Goal: Task Accomplishment & Management: Manage account settings

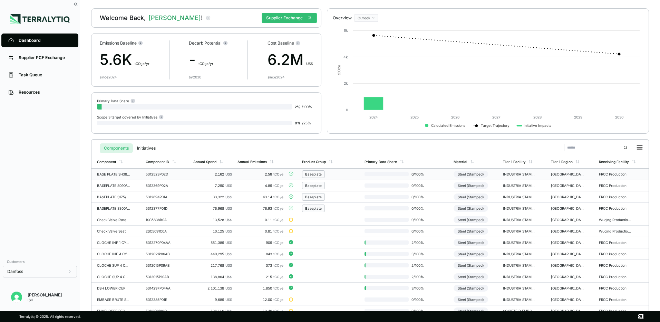
scroll to position [69, 0]
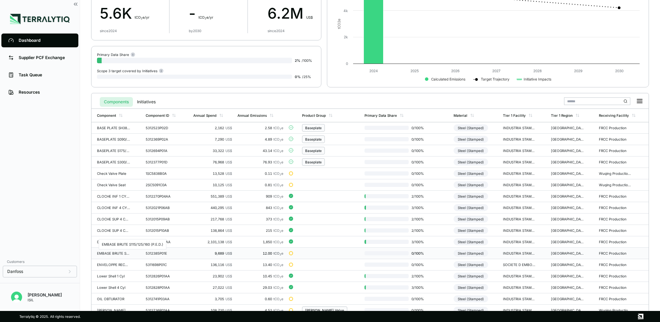
click at [122, 255] on div "EMBASE BRUTE S115/125/160 (P.E.D.)" at bounding box center [113, 253] width 33 height 4
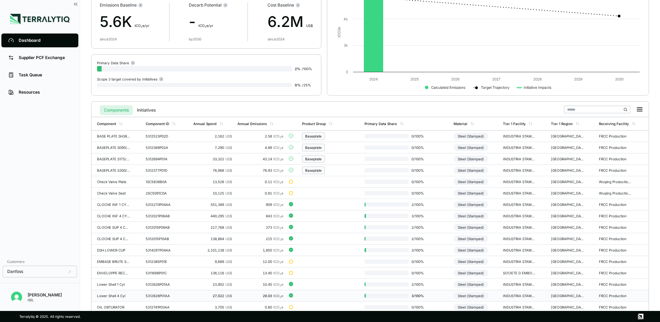
scroll to position [69, 0]
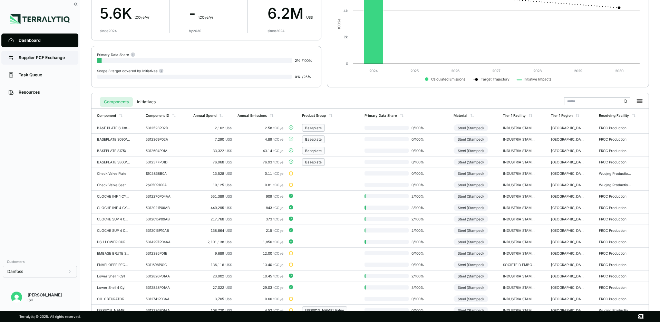
click at [36, 62] on link "Supplier PCF Exchange" at bounding box center [39, 58] width 77 height 14
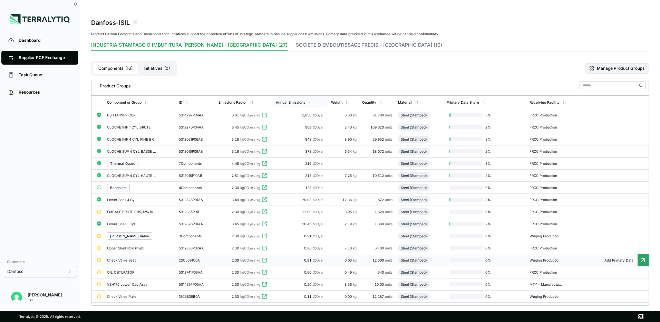
scroll to position [35, 0]
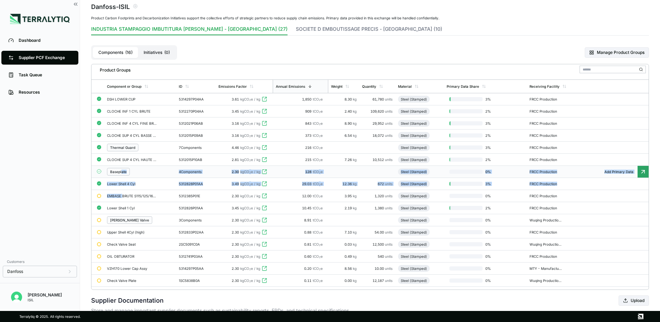
drag, startPoint x: 123, startPoint y: 197, endPoint x: 122, endPoint y: 171, distance: 25.6
click at [122, 171] on tbody "DSH LOWER CUP 5314297P04AA 3.61 kgCO 2 e / kg 1,850 tCO 2 e 8.30 kg 61,780 unit…" at bounding box center [369, 189] width 557 height 193
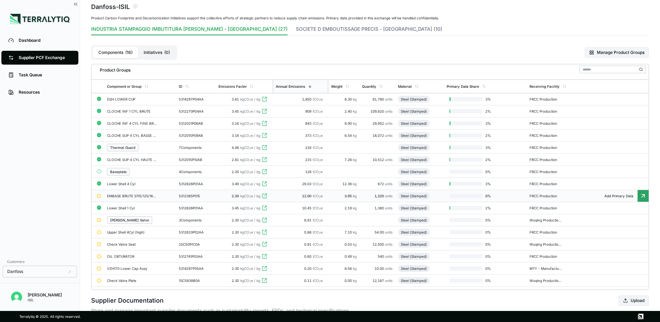
drag, startPoint x: 122, startPoint y: 171, endPoint x: 130, endPoint y: 199, distance: 29.2
click at [130, 199] on td "EMBASE BRUTE S115/125/160 (P.E.D.)" at bounding box center [140, 196] width 72 height 12
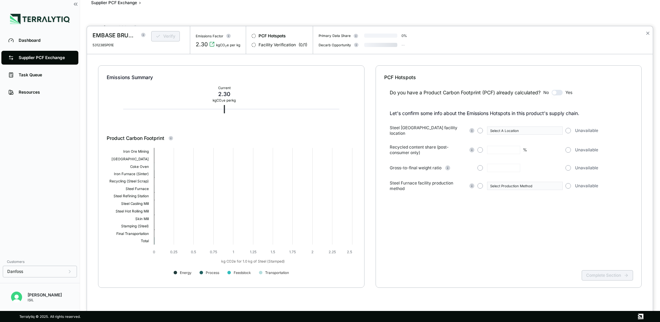
click at [130, 195] on div "Emissions Summary Current 2.30 kg CO 2 e per kg Product Carbon Footprint Create…" at bounding box center [231, 176] width 266 height 222
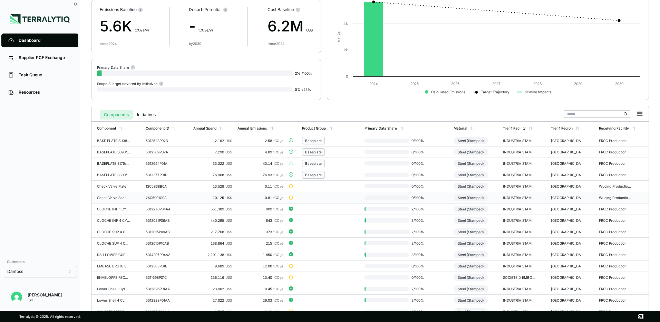
scroll to position [151, 0]
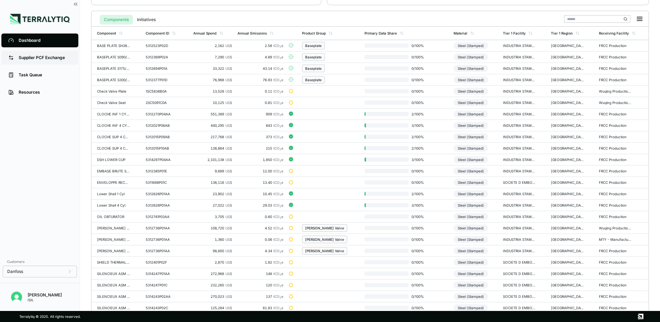
click at [40, 59] on div "Supplier PCF Exchange" at bounding box center [45, 58] width 53 height 6
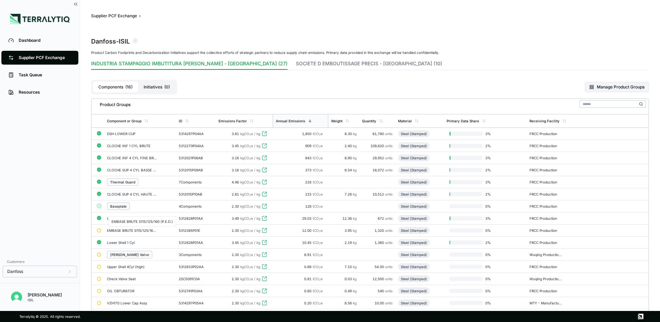
click at [130, 230] on div "EMBASE BRUTE S115/125/160 (P.E.D.)" at bounding box center [132, 230] width 50 height 4
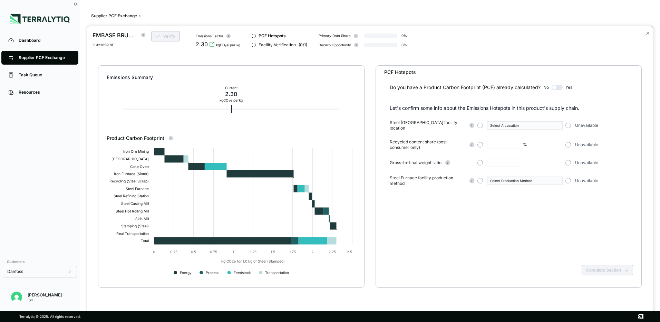
scroll to position [7, 0]
click at [38, 57] on div at bounding box center [330, 161] width 660 height 322
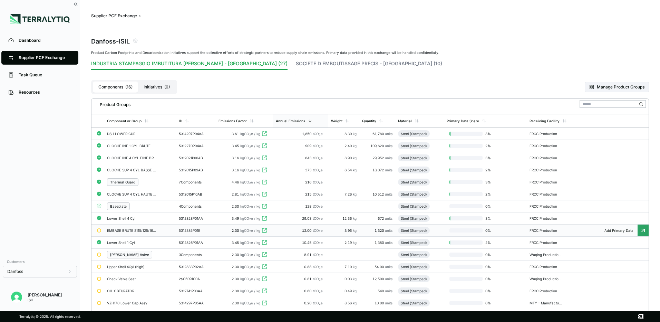
drag, startPoint x: 118, startPoint y: 229, endPoint x: 100, endPoint y: 231, distance: 17.7
click at [99, 230] on div at bounding box center [99, 230] width 4 height 4
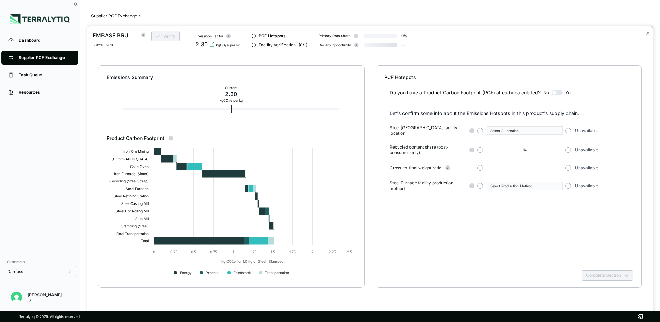
click at [27, 59] on div at bounding box center [330, 161] width 660 height 322
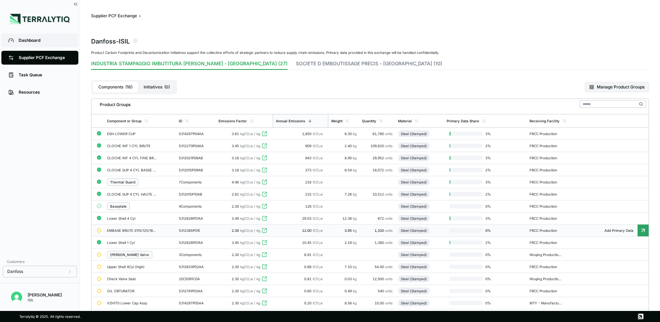
click at [31, 43] on link "Dashboard" at bounding box center [39, 40] width 77 height 14
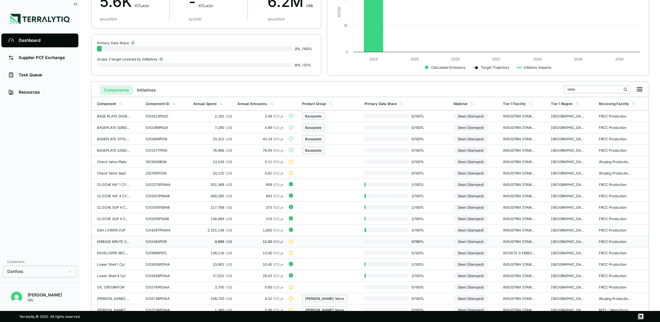
scroll to position [104, 0]
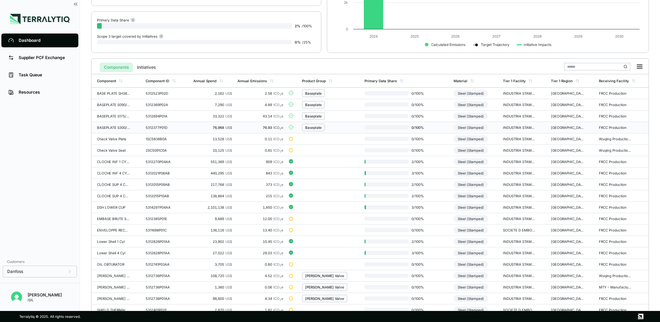
click at [322, 127] on div "Baseplate" at bounding box center [313, 127] width 17 height 4
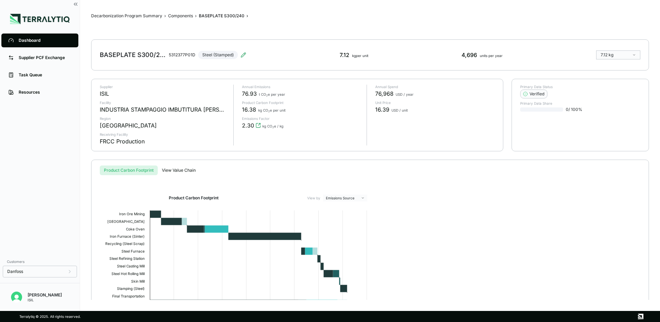
click at [190, 54] on div "5312377P01D" at bounding box center [182, 55] width 27 height 6
click at [242, 52] on div "BASEPLATE S300/240 5312377P01D Steel (Stamped)" at bounding box center [173, 54] width 146 height 19
click at [242, 54] on icon at bounding box center [243, 55] width 6 height 6
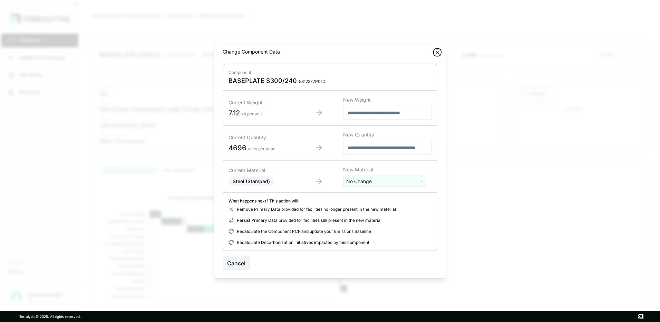
click at [437, 52] on icon "button" at bounding box center [437, 53] width 6 height 6
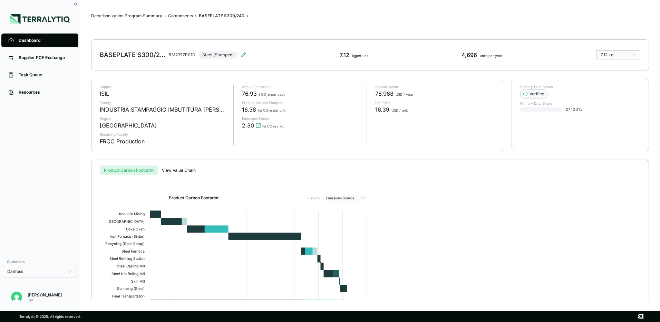
click at [42, 39] on div "Dashboard" at bounding box center [45, 41] width 53 height 6
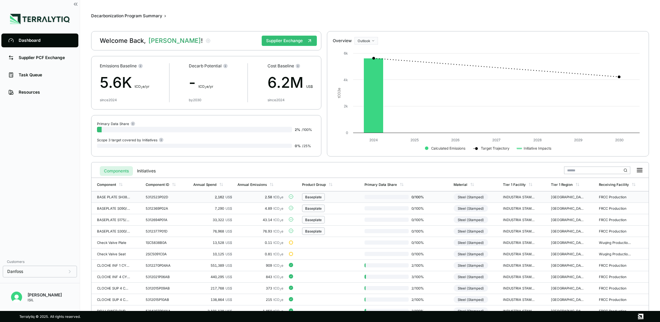
click at [322, 198] on div "Baseplate" at bounding box center [313, 197] width 17 height 4
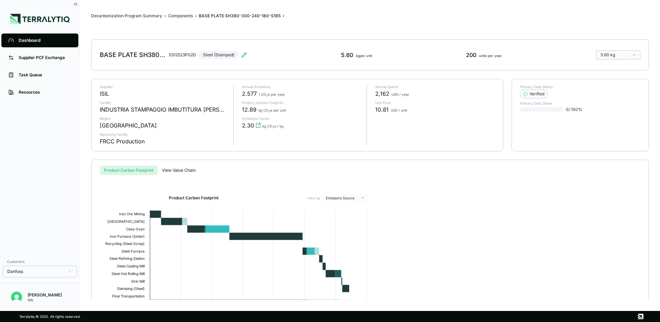
click at [28, 39] on div "Dashboard" at bounding box center [45, 41] width 53 height 6
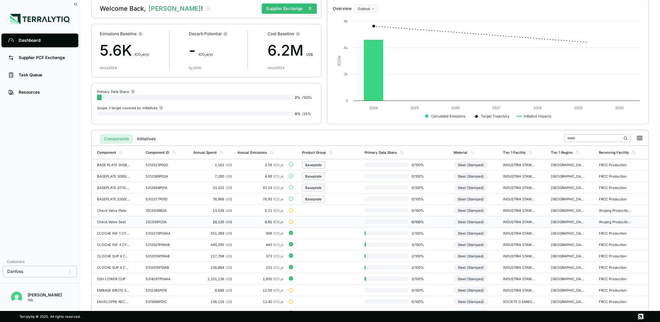
scroll to position [69, 0]
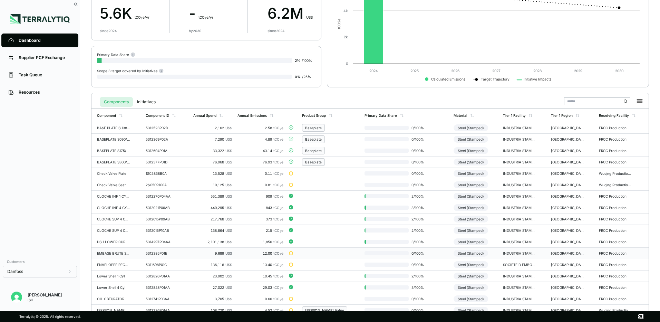
drag, startPoint x: 322, startPoint y: 251, endPoint x: 317, endPoint y: 247, distance: 6.1
click at [318, 247] on td at bounding box center [330, 252] width 63 height 11
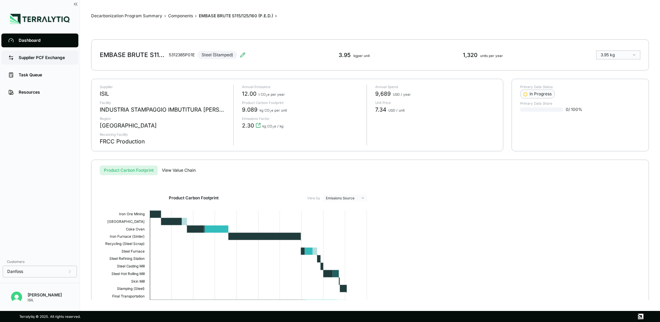
click at [54, 59] on div "Supplier PCF Exchange" at bounding box center [45, 58] width 53 height 6
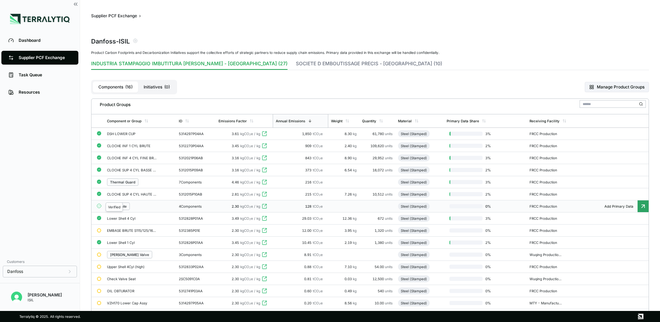
click at [98, 205] on circle at bounding box center [99, 206] width 4 height 4
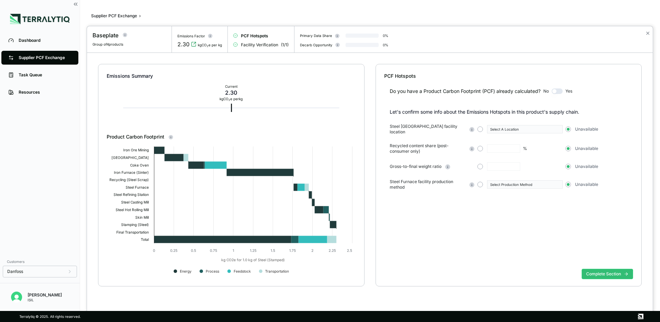
click at [109, 45] on span "Group of 4 products" at bounding box center [107, 44] width 31 height 4
click at [123, 35] on icon at bounding box center [124, 34] width 5 height 5
click at [156, 46] on h3 "Shared Components" at bounding box center [147, 45] width 40 height 6
click at [43, 57] on div at bounding box center [330, 161] width 660 height 322
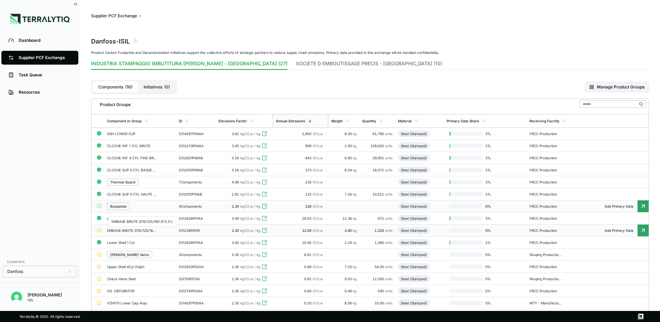
click at [130, 228] on div "EMBASE BRUTE S115/125/160 (P.E.D.)" at bounding box center [132, 230] width 50 height 4
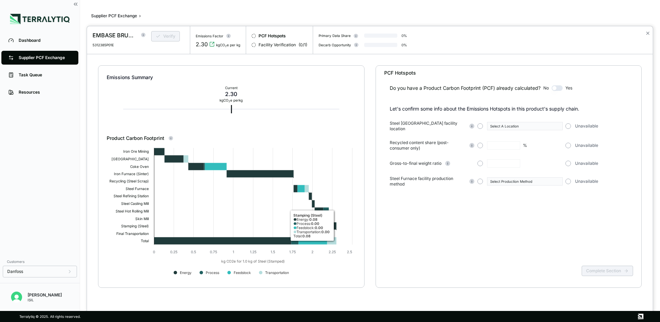
scroll to position [7, 0]
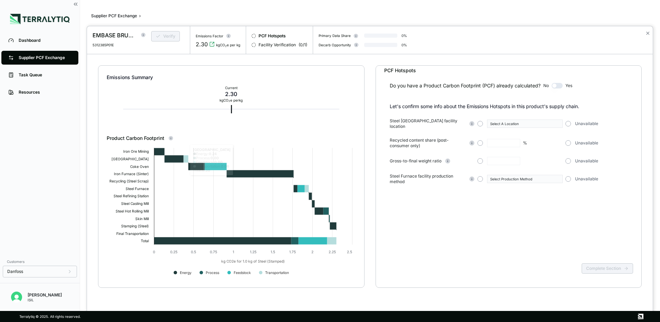
click at [29, 38] on div at bounding box center [330, 161] width 660 height 322
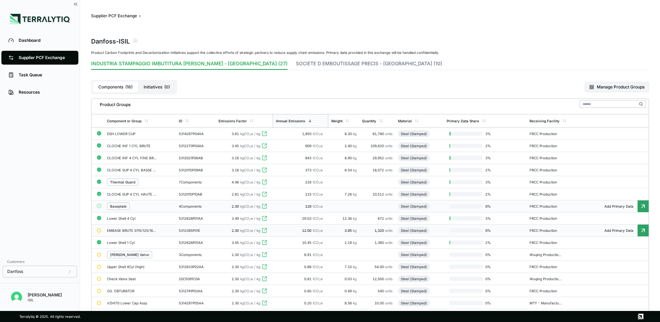
click at [419, 228] on div "Steel (Stamped)" at bounding box center [414, 230] width 26 height 4
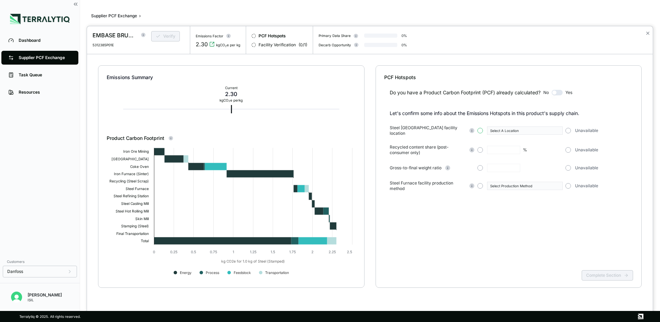
click at [480, 129] on button "button" at bounding box center [480, 131] width 6 height 6
click at [481, 148] on button "button" at bounding box center [480, 150] width 6 height 6
click at [480, 165] on button "button" at bounding box center [480, 168] width 6 height 6
click at [479, 184] on button "button" at bounding box center [480, 186] width 6 height 6
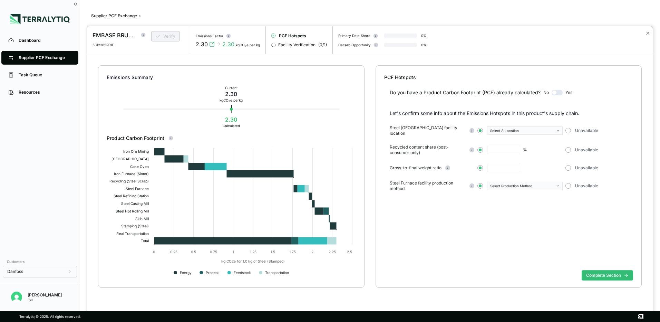
click at [141, 36] on icon at bounding box center [143, 34] width 5 height 5
click at [189, 67] on div "5312385P01E" at bounding box center [204, 67] width 40 height 4
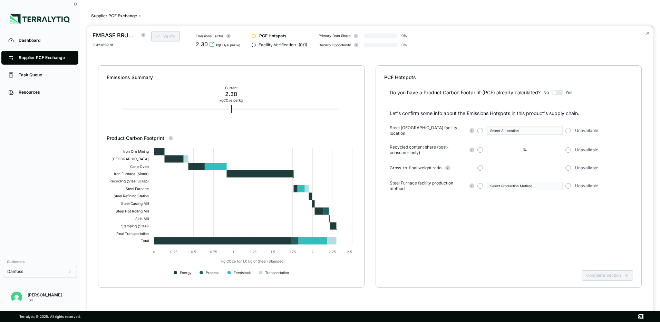
click at [30, 42] on div at bounding box center [330, 161] width 660 height 322
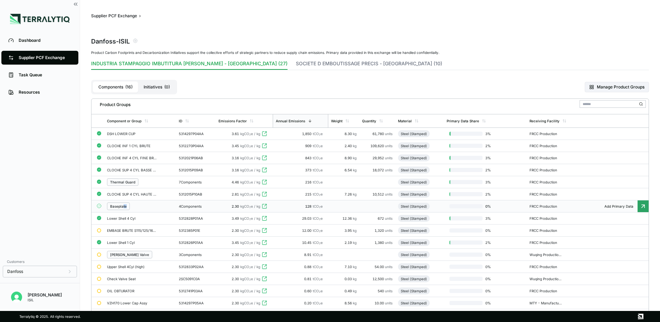
drag, startPoint x: 122, startPoint y: 205, endPoint x: 126, endPoint y: 206, distance: 3.9
click at [126, 206] on div "Baseplate" at bounding box center [118, 206] width 23 height 8
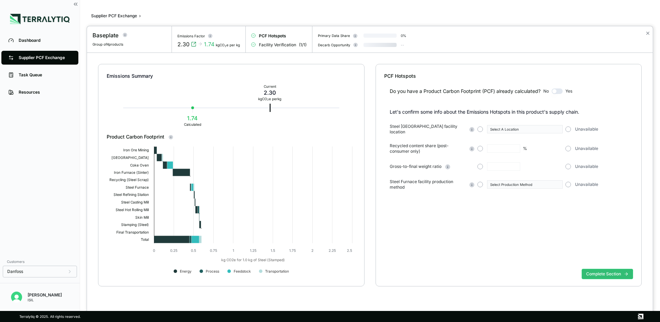
click at [32, 41] on div at bounding box center [330, 161] width 660 height 322
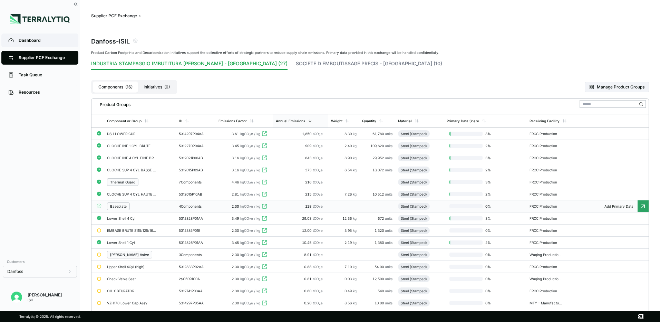
click at [39, 40] on div "Dashboard" at bounding box center [45, 41] width 53 height 6
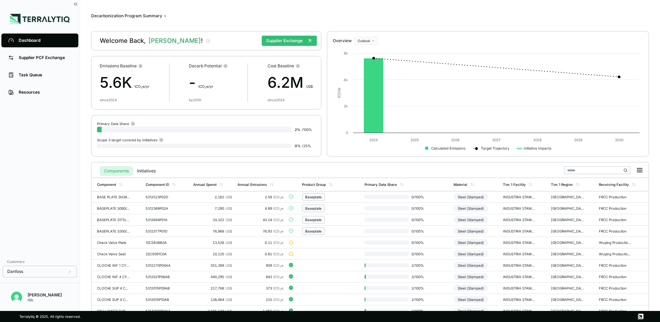
drag, startPoint x: 318, startPoint y: 241, endPoint x: 55, endPoint y: 38, distance: 331.6
click at [56, 38] on div "Dashboard" at bounding box center [45, 41] width 53 height 6
click at [326, 184] on div "Product Group" at bounding box center [314, 184] width 24 height 4
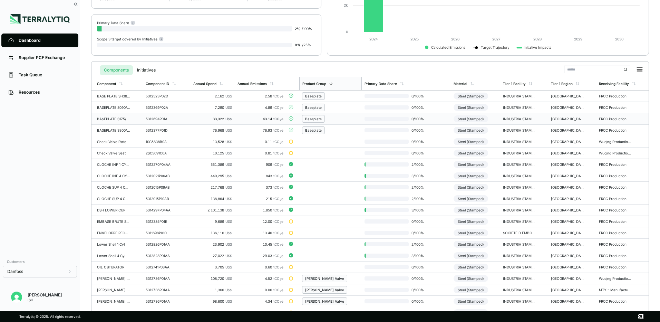
scroll to position [104, 0]
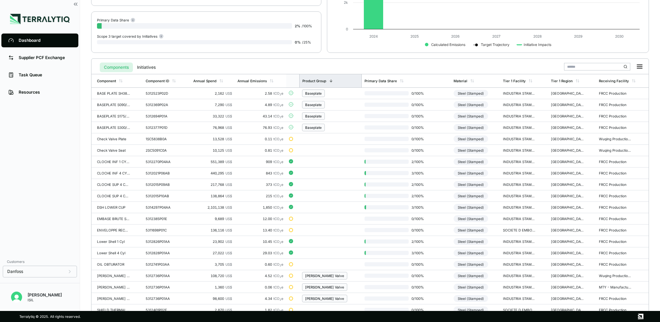
click at [317, 79] on div "Product Group" at bounding box center [314, 81] width 24 height 4
click at [326, 80] on div "Product Group" at bounding box center [314, 81] width 24 height 4
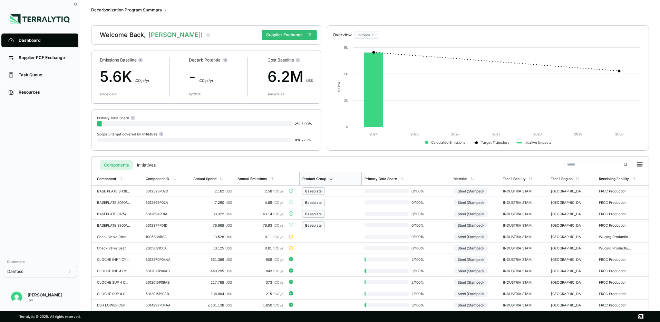
scroll to position [0, 0]
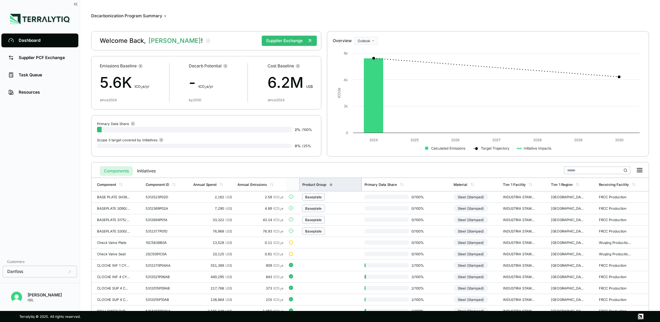
click at [326, 184] on div "Product Group" at bounding box center [314, 184] width 24 height 4
click at [326, 185] on div "Product Group" at bounding box center [314, 184] width 24 height 4
click at [315, 239] on td at bounding box center [330, 242] width 63 height 11
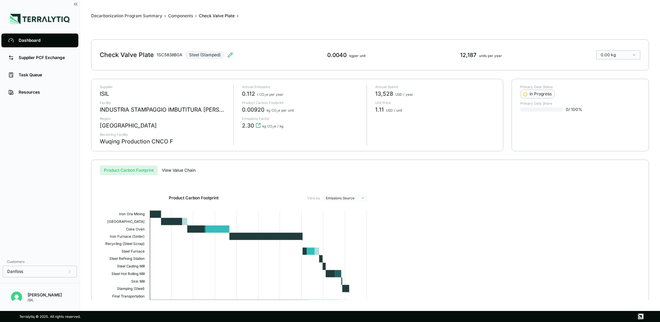
click at [48, 40] on div "Dashboard" at bounding box center [45, 41] width 53 height 6
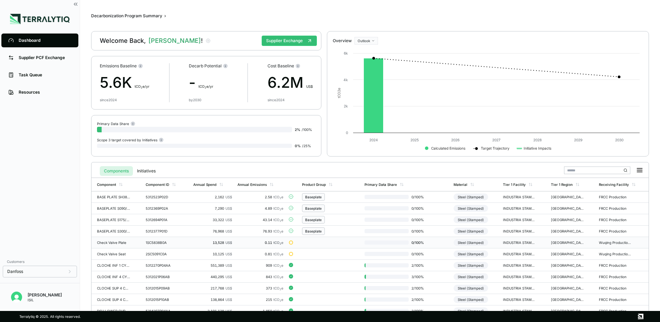
drag, startPoint x: 310, startPoint y: 242, endPoint x: 314, endPoint y: 243, distance: 4.2
click at [314, 243] on td at bounding box center [330, 242] width 63 height 11
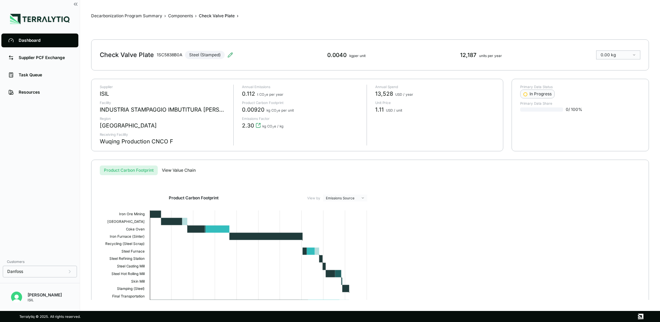
click at [34, 36] on link "Dashboard" at bounding box center [39, 40] width 77 height 14
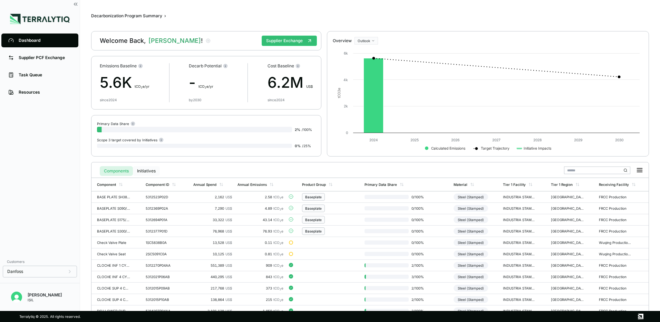
click at [156, 170] on button "Initiatives" at bounding box center [146, 171] width 27 height 10
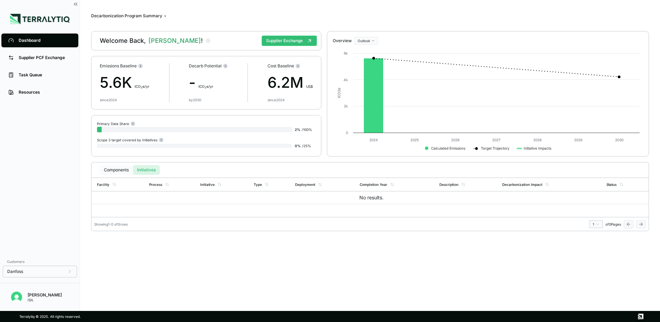
click at [112, 172] on button "Components" at bounding box center [116, 170] width 33 height 10
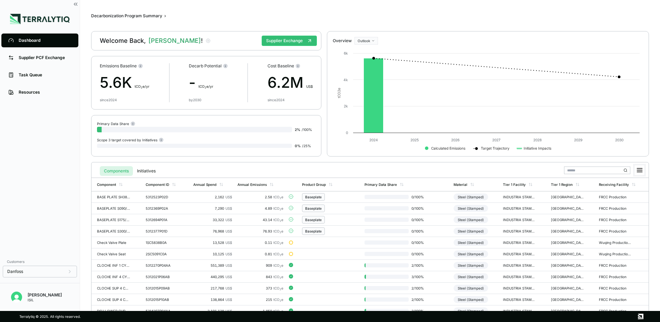
click at [640, 170] on icon at bounding box center [639, 169] width 5 height 3
click at [642, 171] on rect at bounding box center [639, 170] width 10 height 10
click at [43, 58] on div "Supplier PCF Exchange" at bounding box center [45, 58] width 53 height 6
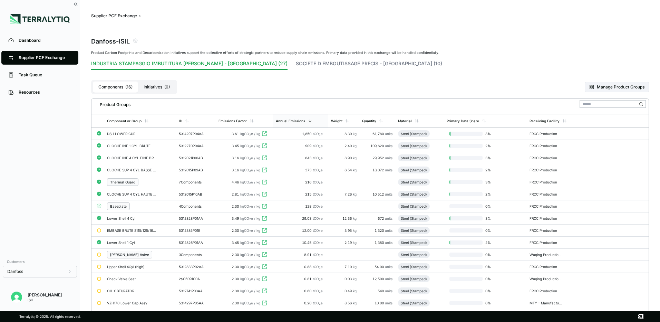
click at [112, 105] on div "Product Groups" at bounding box center [112, 103] width 36 height 8
click at [118, 124] on div "Component or Group" at bounding box center [140, 120] width 72 height 13
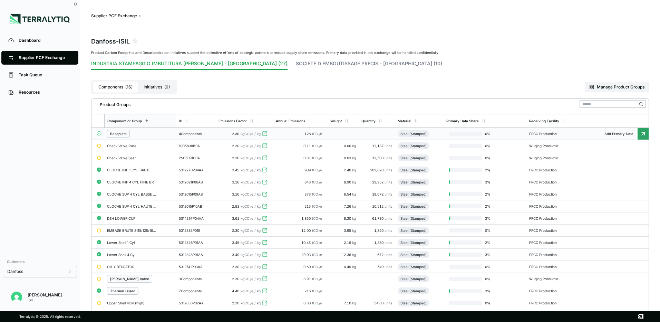
click at [116, 132] on div "Baseplate" at bounding box center [118, 133] width 17 height 4
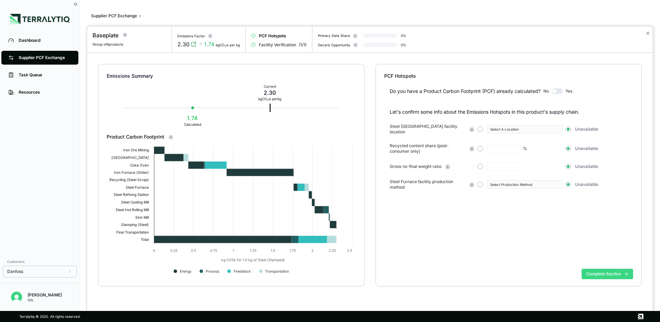
click at [613, 273] on button "Complete Section" at bounding box center [606, 273] width 51 height 10
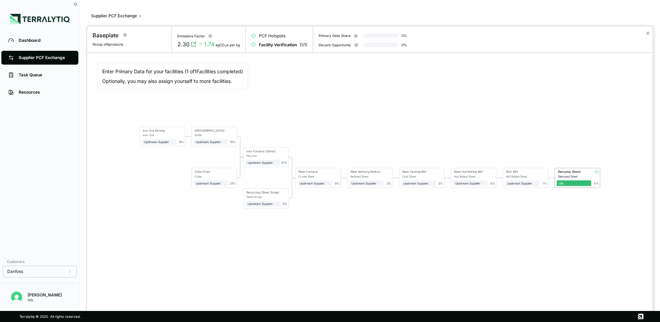
click at [26, 59] on div at bounding box center [330, 161] width 660 height 322
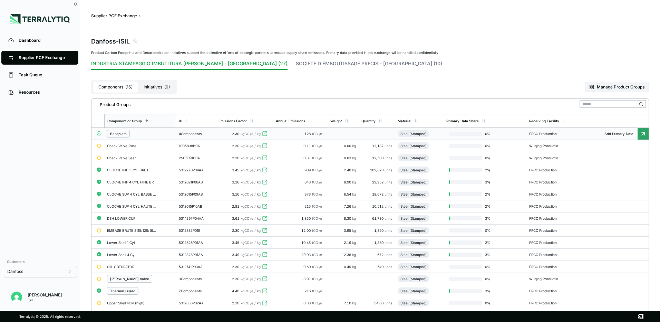
click at [639, 230] on div at bounding box center [642, 230] width 11 height 12
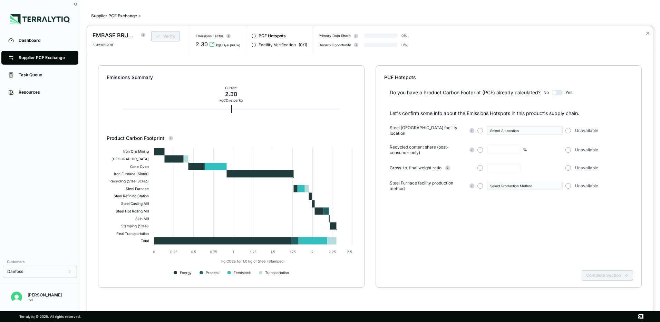
click at [27, 55] on div at bounding box center [330, 161] width 660 height 322
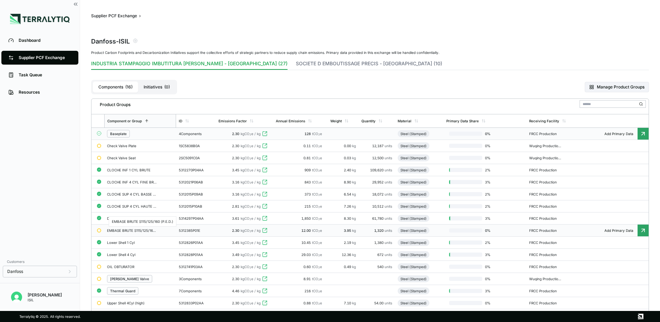
drag, startPoint x: 121, startPoint y: 228, endPoint x: 110, endPoint y: 229, distance: 10.4
drag, startPoint x: 110, startPoint y: 229, endPoint x: 101, endPoint y: 230, distance: 9.0
click at [101, 230] on div at bounding box center [99, 230] width 5 height 5
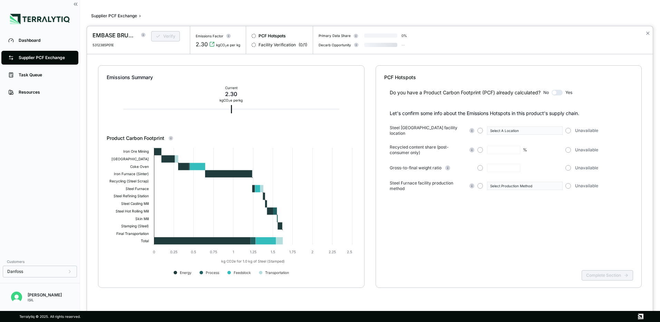
click at [35, 58] on div at bounding box center [330, 161] width 660 height 322
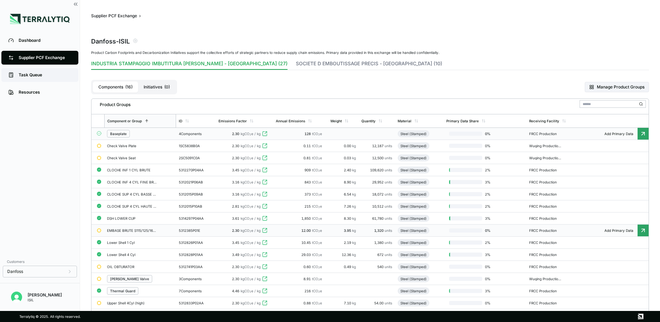
click at [28, 73] on div "Task Queue" at bounding box center [45, 75] width 53 height 6
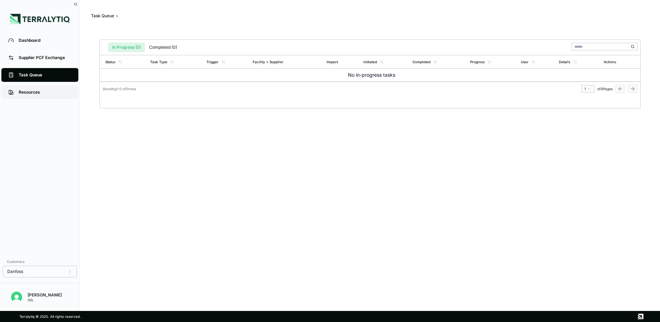
click at [35, 91] on div "Resources" at bounding box center [45, 92] width 53 height 6
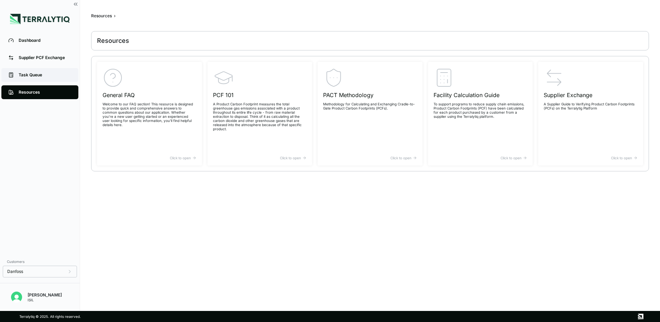
click at [27, 72] on link "Task Queue" at bounding box center [39, 75] width 77 height 14
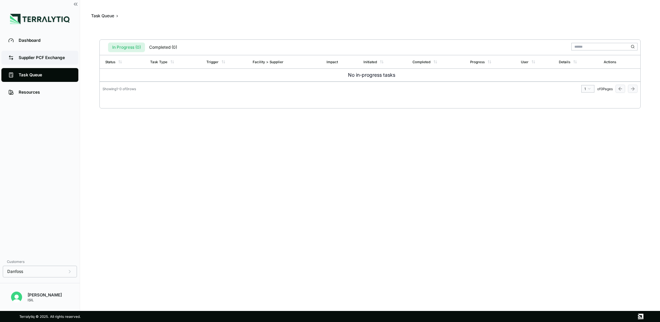
click at [30, 60] on div "Supplier PCF Exchange" at bounding box center [45, 58] width 53 height 6
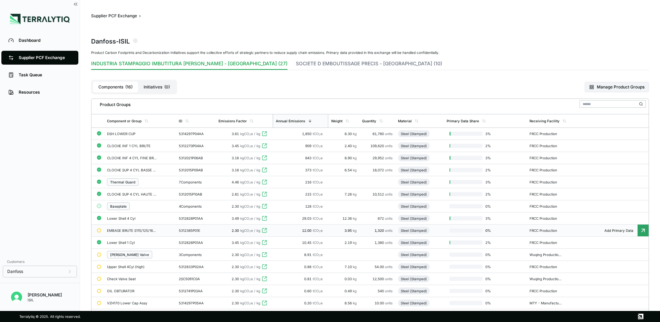
drag, startPoint x: 123, startPoint y: 230, endPoint x: 100, endPoint y: 230, distance: 22.8
click at [100, 230] on div at bounding box center [99, 230] width 4 height 4
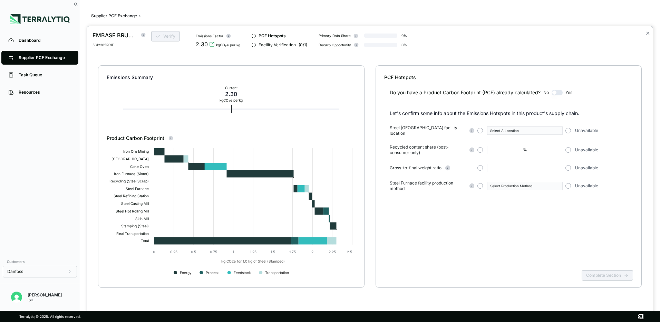
click at [144, 35] on circle at bounding box center [143, 35] width 4 height 4
click at [161, 67] on div "EMBASE BRUTE S115/125/160 (P.E.D.)" at bounding box center [164, 67] width 40 height 4
click at [565, 129] on button "button" at bounding box center [568, 131] width 6 height 6
click at [569, 147] on button "button" at bounding box center [568, 150] width 6 height 6
click at [569, 165] on button "button" at bounding box center [568, 168] width 6 height 6
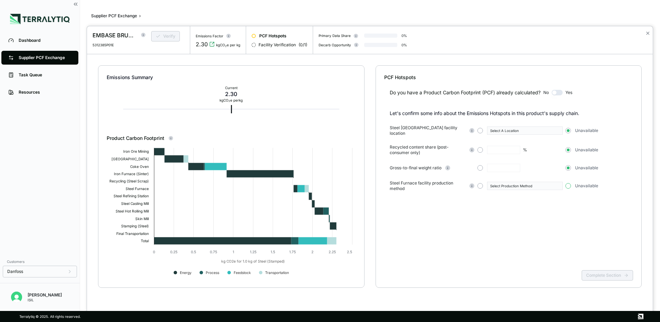
click at [568, 184] on button "button" at bounding box center [568, 186] width 6 height 6
click at [612, 273] on button "Complete Section" at bounding box center [606, 275] width 51 height 10
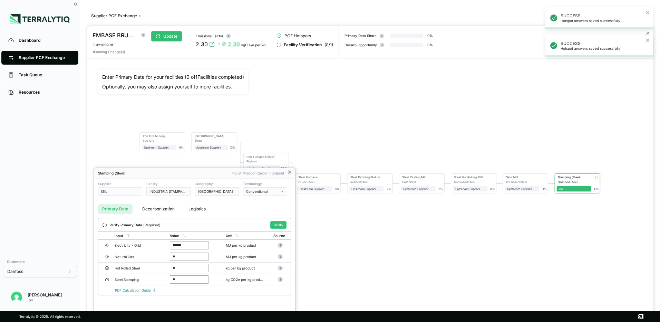
click at [288, 171] on icon at bounding box center [290, 172] width 6 height 6
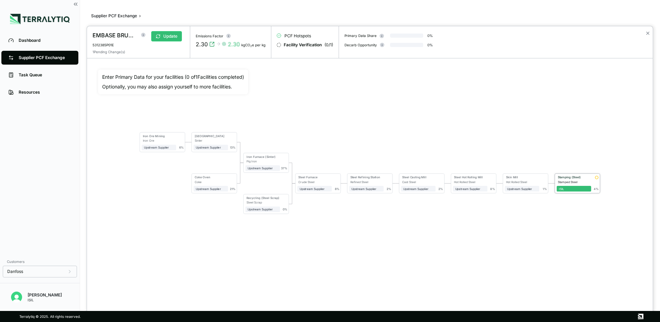
click at [573, 179] on div "Stamping (Steel)" at bounding box center [572, 177] width 32 height 4
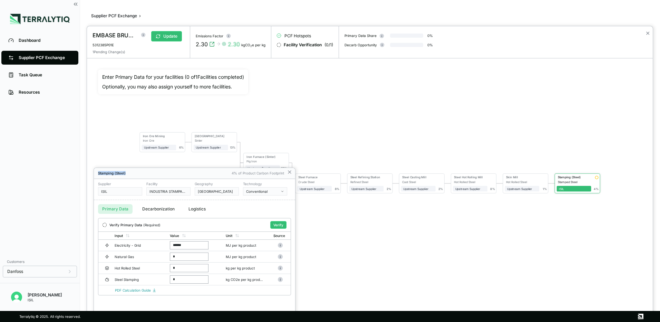
drag, startPoint x: 222, startPoint y: 171, endPoint x: 228, endPoint y: 136, distance: 35.3
click at [228, 321] on div "EMBASE BRUTE S115/125/160 (P.E.D.) 5312385P01E Update 1 Pending Change(s) Emiss…" at bounding box center [330, 322] width 660 height 0
click at [281, 194] on button "Conventional" at bounding box center [265, 191] width 44 height 8
click at [281, 190] on icon "button" at bounding box center [281, 190] width 3 height 3
click at [290, 171] on icon at bounding box center [289, 171] width 3 height 3
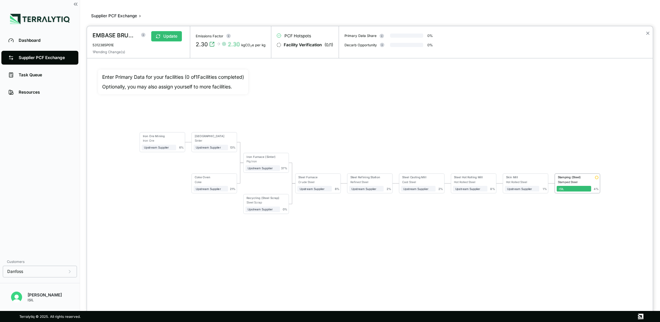
click at [450, 243] on div "Iron Ore Mining Iron Ore Upstream Supplier + Assign to me 6 % Sinter Plant Sint…" at bounding box center [369, 172] width 543 height 207
drag, startPoint x: 42, startPoint y: 63, endPoint x: 41, endPoint y: 56, distance: 6.6
click at [42, 62] on div at bounding box center [330, 161] width 660 height 322
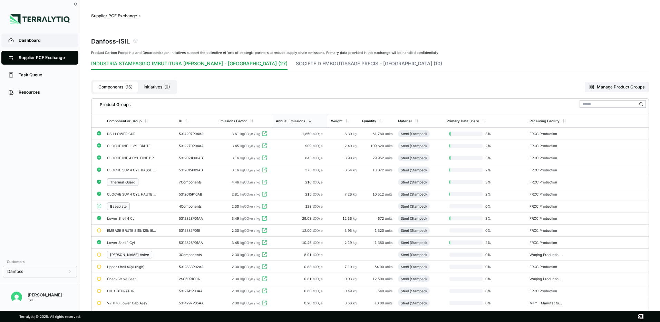
click at [28, 43] on div "Dashboard" at bounding box center [45, 41] width 53 height 6
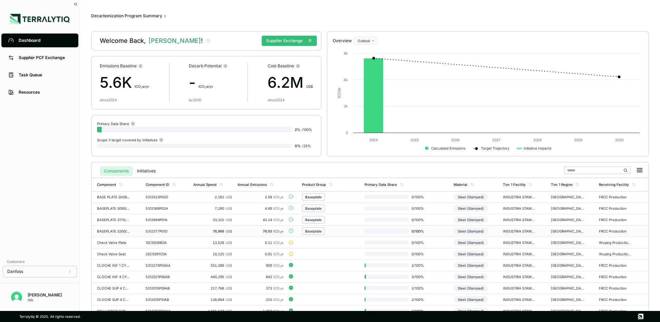
click at [322, 229] on div "Baseplate" at bounding box center [313, 231] width 17 height 4
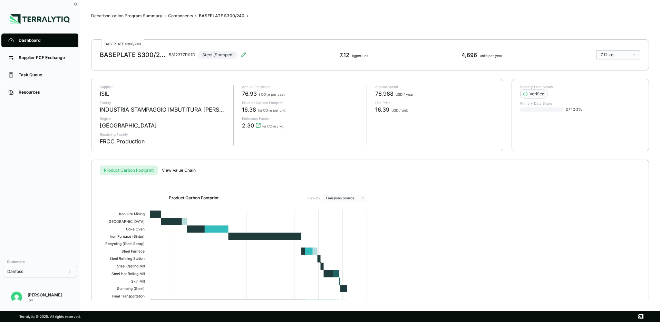
click at [132, 57] on div "BASEPLATE S300/240" at bounding box center [133, 55] width 66 height 8
click at [242, 55] on icon at bounding box center [243, 55] width 6 height 6
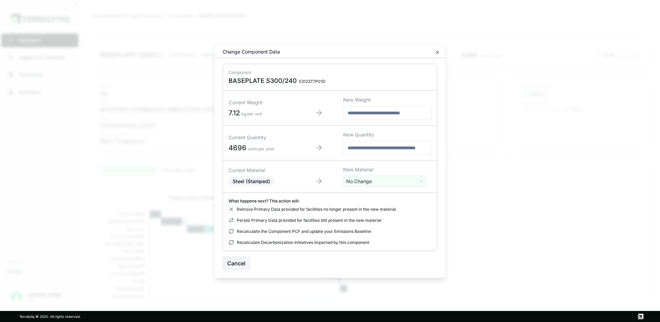
click at [440, 54] on div "Change Component Data" at bounding box center [329, 53] width 231 height 10
click at [432, 51] on div "Change Component Data" at bounding box center [329, 53] width 231 height 10
click at [437, 53] on icon "button" at bounding box center [437, 53] width 6 height 6
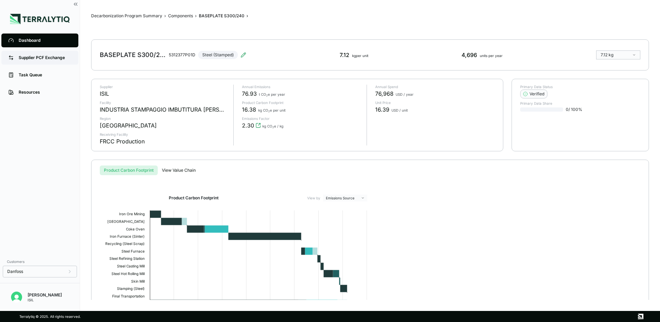
click at [39, 54] on link "Supplier PCF Exchange" at bounding box center [39, 58] width 77 height 14
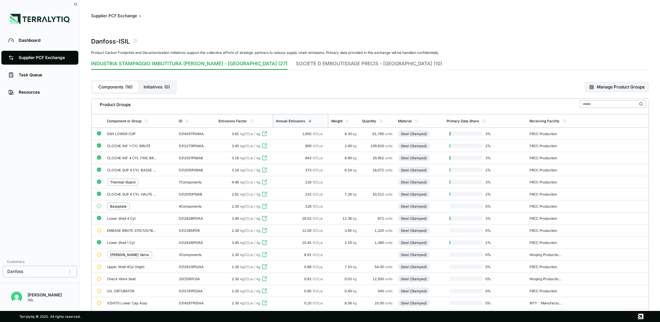
click at [113, 205] on div "Baseplate" at bounding box center [118, 206] width 17 height 4
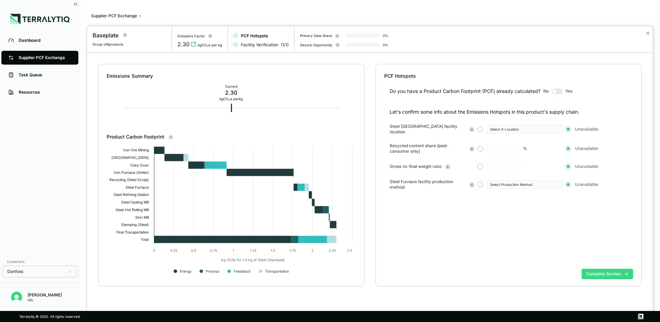
click at [597, 275] on button "Complete Section" at bounding box center [606, 273] width 51 height 10
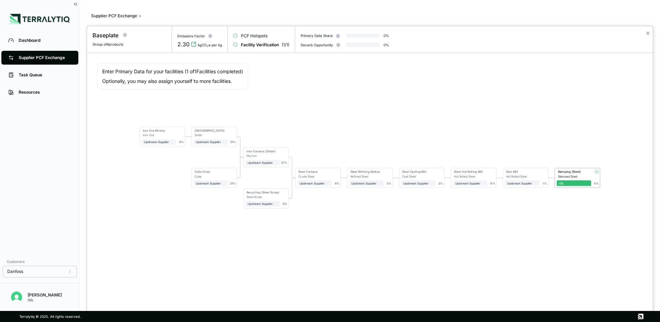
click at [43, 59] on div at bounding box center [330, 161] width 660 height 322
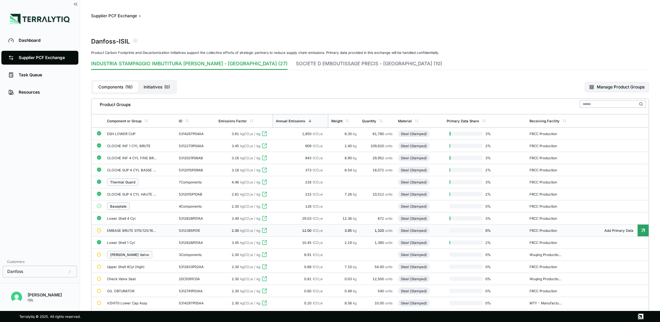
click at [266, 229] on icon at bounding box center [265, 229] width 2 height 2
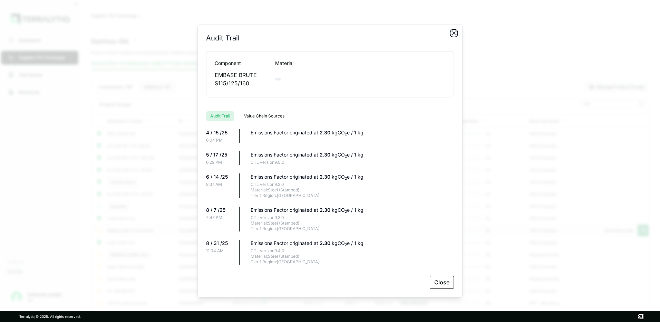
click at [453, 32] on icon "button" at bounding box center [454, 33] width 6 height 6
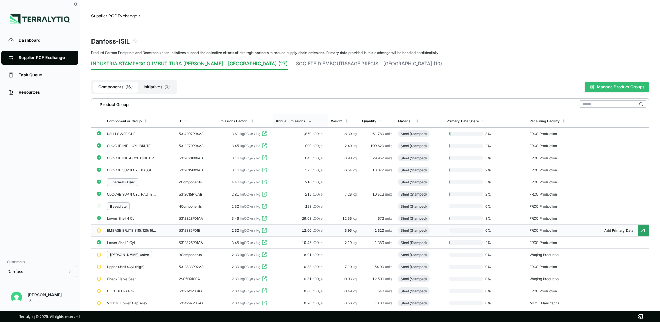
click at [595, 86] on button "Manage Product Groups" at bounding box center [616, 87] width 64 height 10
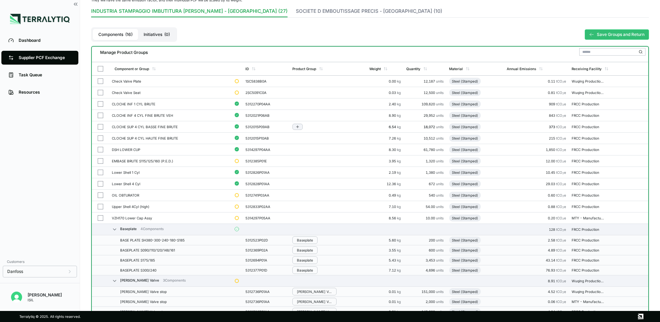
scroll to position [69, 0]
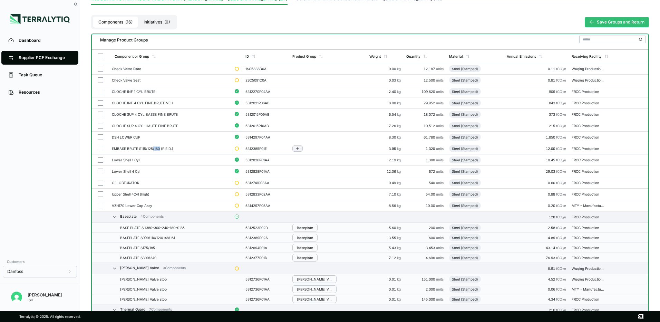
drag, startPoint x: 160, startPoint y: 147, endPoint x: 153, endPoint y: 148, distance: 6.6
click at [153, 148] on div "EMBASE BRUTE S115/125/160 (P.E.D.)" at bounding box center [170, 148] width 117 height 4
click at [299, 148] on icon "Add to group" at bounding box center [297, 148] width 4 height 4
click at [319, 169] on button "Baseplate" at bounding box center [332, 170] width 66 height 11
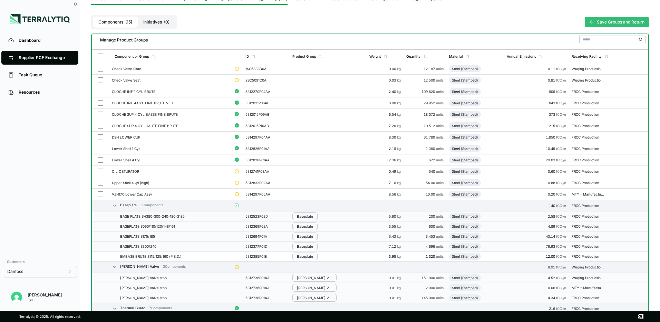
click at [171, 254] on div "EMBASE BRUTE S115/125/160 (P.E.D.)" at bounding box center [174, 256] width 109 height 4
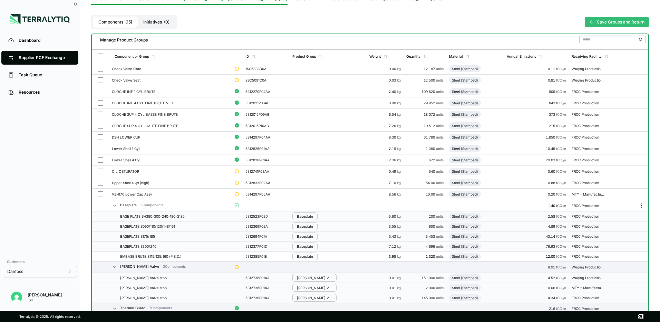
click at [116, 205] on icon at bounding box center [115, 206] width 6 height 6
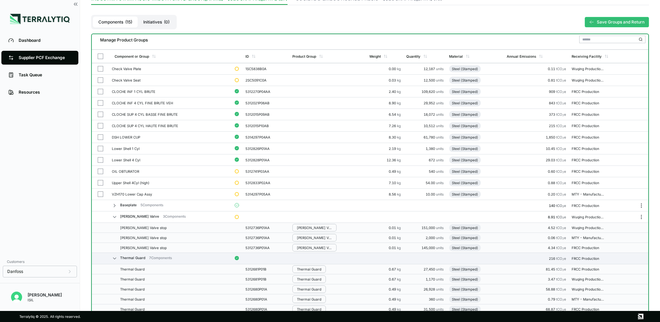
click at [115, 217] on icon at bounding box center [115, 217] width 6 height 6
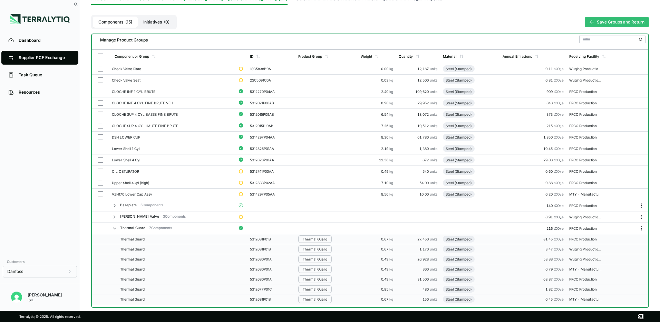
click at [116, 228] on icon at bounding box center [115, 228] width 6 height 6
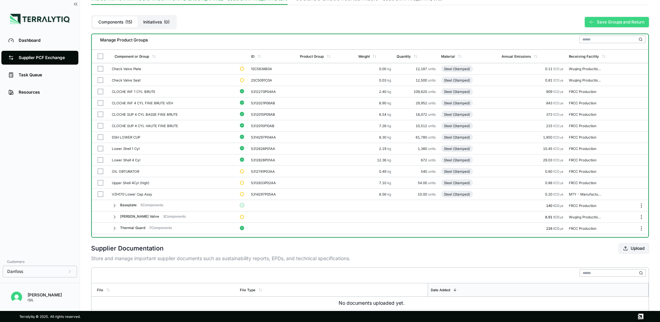
click at [617, 19] on button "Save Groups and Return" at bounding box center [616, 22] width 64 height 10
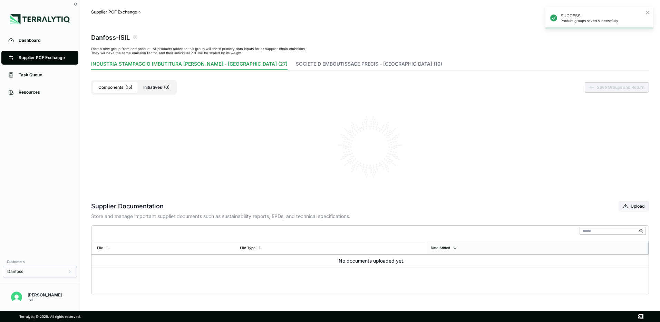
scroll to position [65, 0]
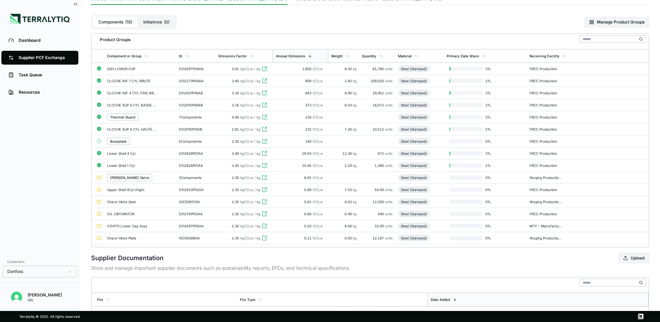
click at [67, 209] on div "Dashboard Supplier PCF Exchange Task Queue Resources" at bounding box center [40, 143] width 80 height 223
click at [32, 40] on div "Dashboard" at bounding box center [45, 41] width 53 height 6
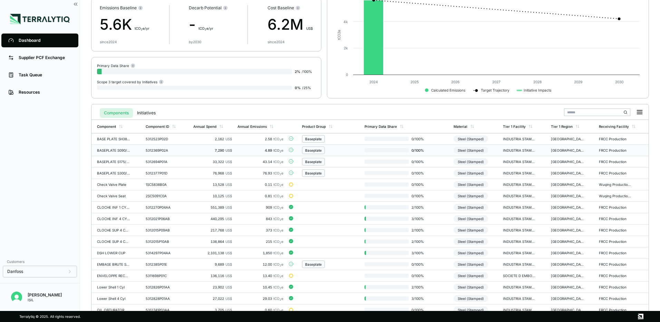
scroll to position [69, 0]
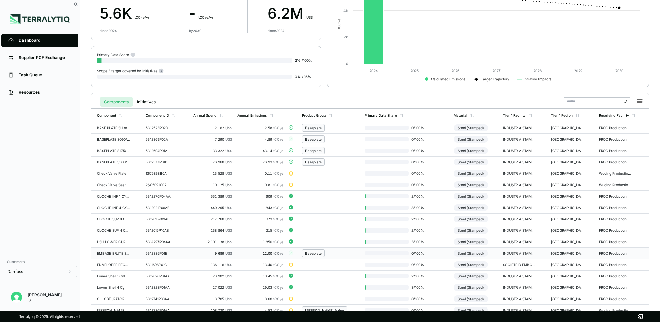
click at [120, 254] on div "EMBASE BRUTE S115/125/160 (P.E.D.)" at bounding box center [113, 253] width 33 height 4
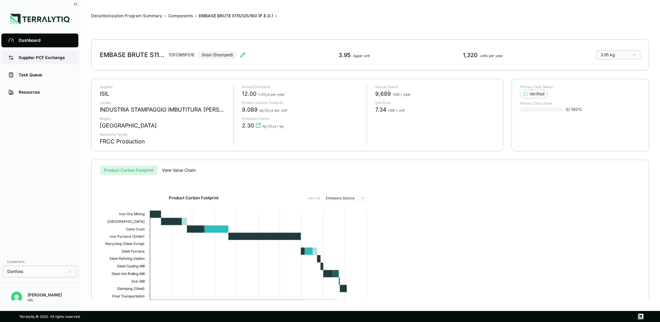
click at [29, 57] on div "Supplier PCF Exchange" at bounding box center [45, 58] width 53 height 6
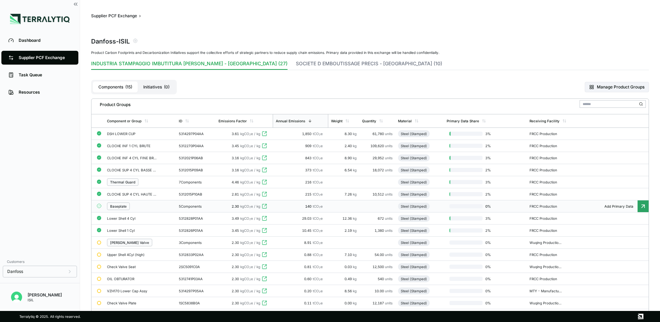
click at [117, 206] on div "Baseplate" at bounding box center [118, 206] width 17 height 4
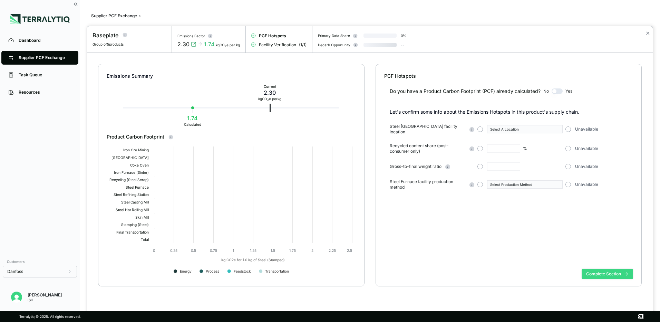
click at [613, 273] on button "Complete Section" at bounding box center [606, 273] width 51 height 10
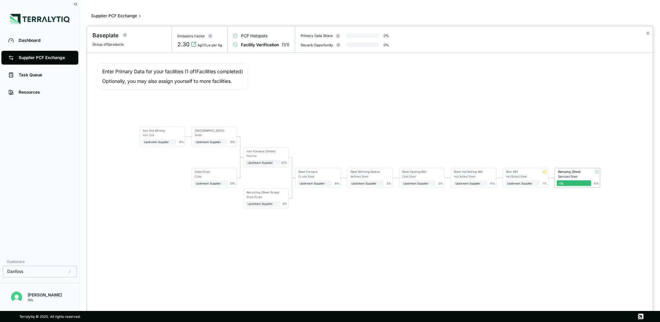
click at [578, 186] on span "ISIL" at bounding box center [573, 183] width 35 height 6
click at [578, 183] on div "ISIL" at bounding box center [574, 182] width 30 height 3
click at [567, 173] on div "Stamping (Steel)" at bounding box center [573, 171] width 31 height 3
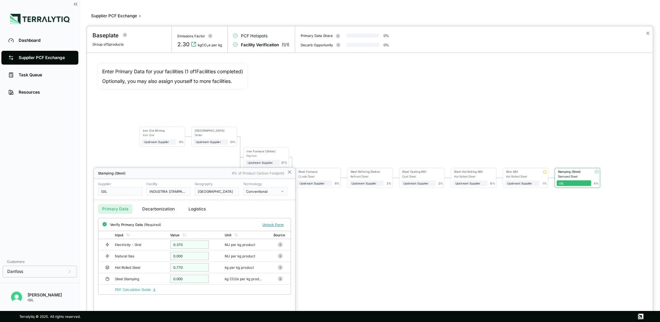
click at [382, 254] on div at bounding box center [369, 173] width 565 height 295
